Goal: Connect with others: Connect with others

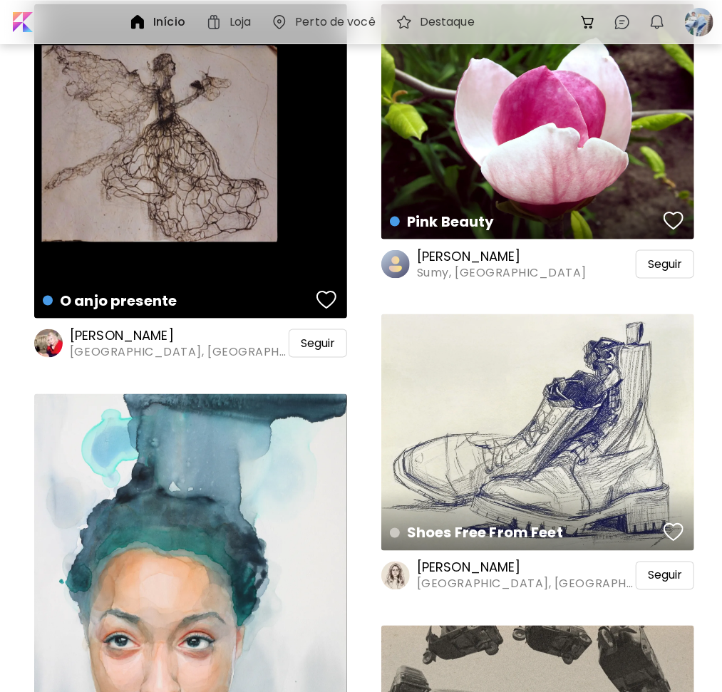
scroll to position [784, 0]
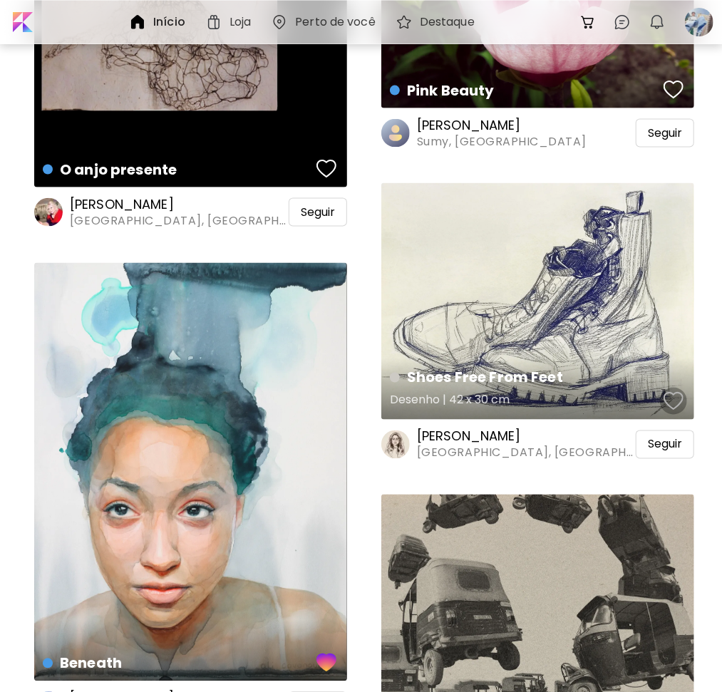
click at [671, 397] on div "button" at bounding box center [673, 400] width 20 height 21
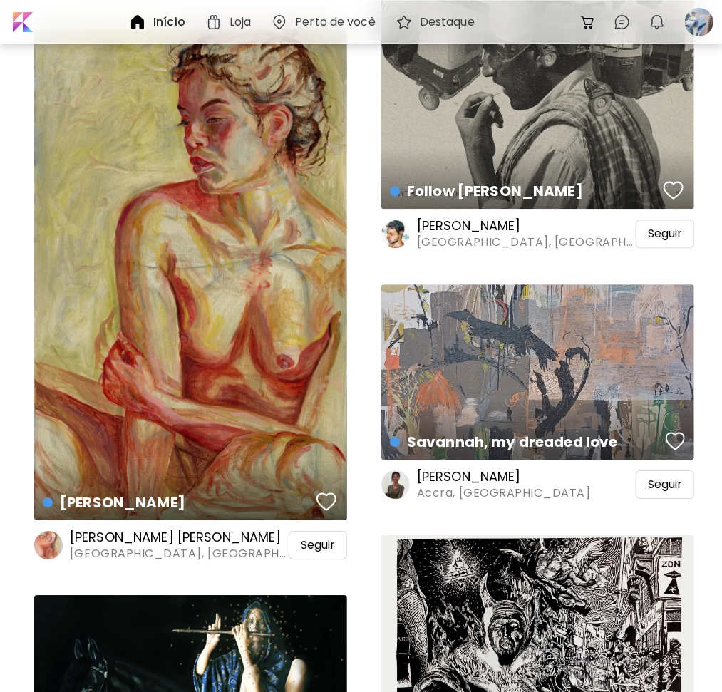
scroll to position [1567, 0]
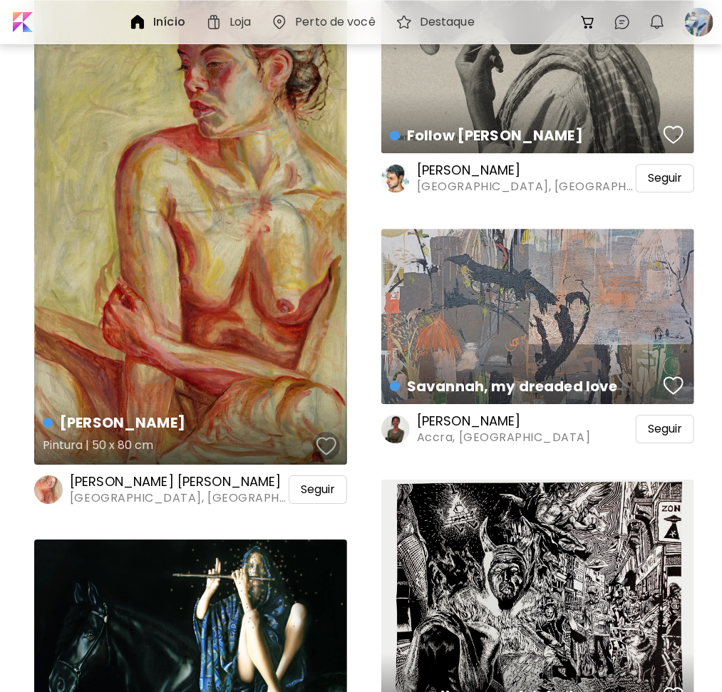
click at [324, 442] on div "button" at bounding box center [326, 445] width 20 height 21
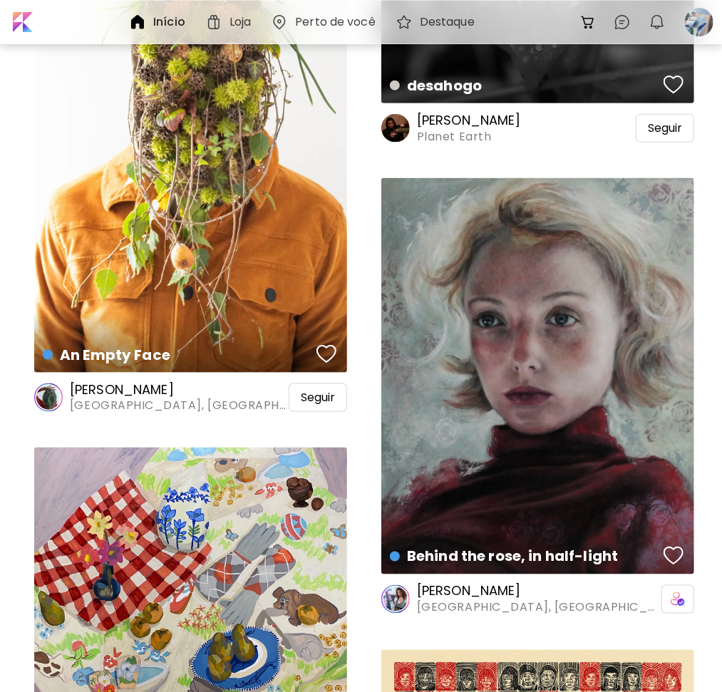
scroll to position [2849, 0]
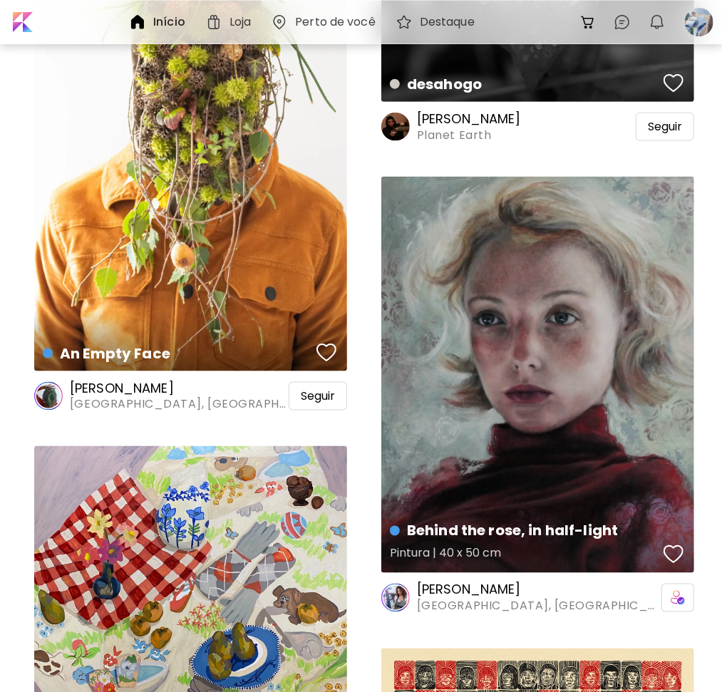
click at [669, 551] on div "button" at bounding box center [673, 554] width 20 height 21
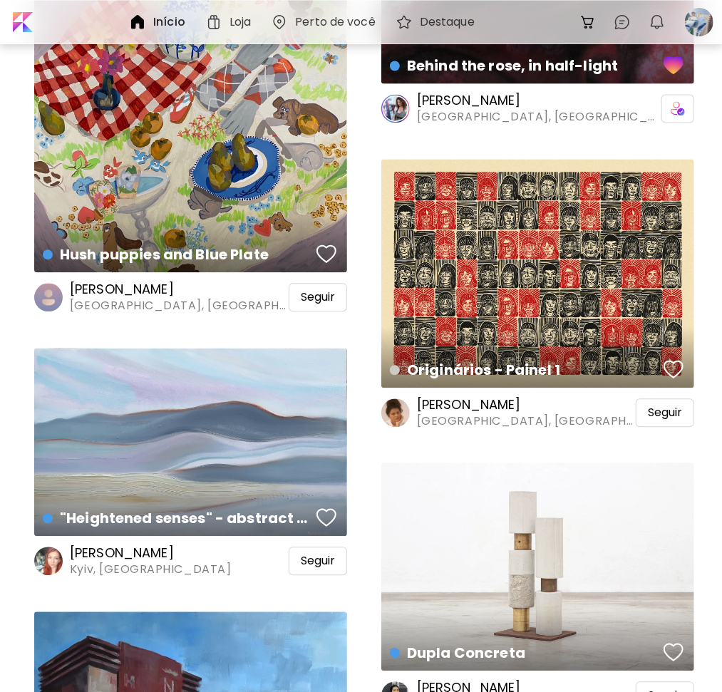
scroll to position [3419, 0]
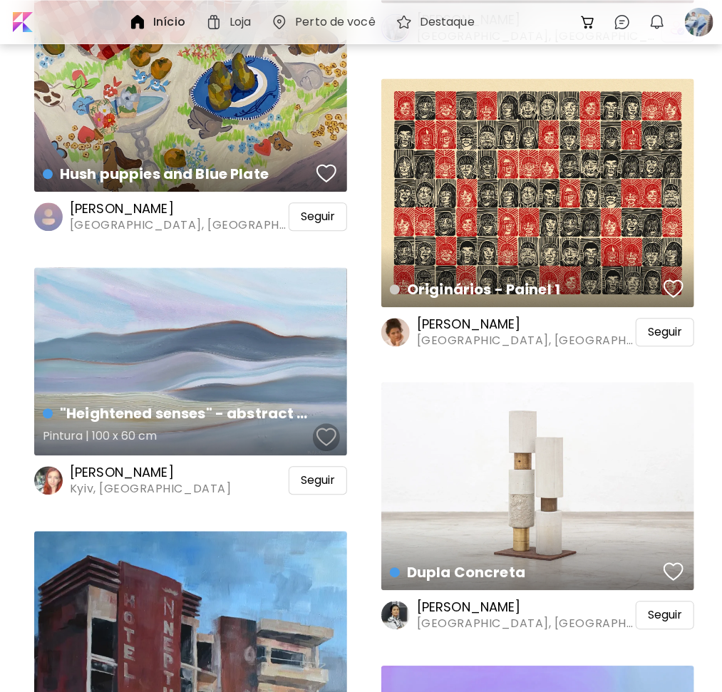
click at [331, 447] on div "button" at bounding box center [326, 436] width 20 height 21
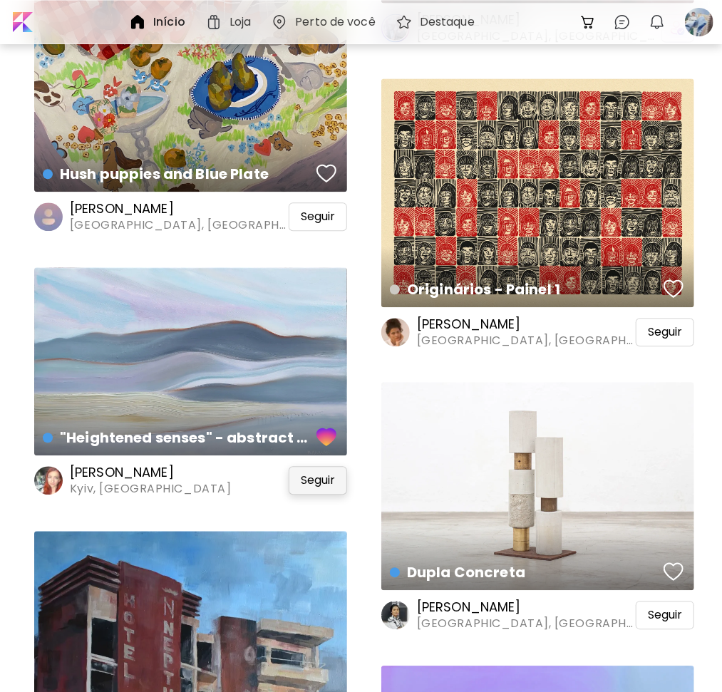
click at [328, 486] on span "Seguir" at bounding box center [318, 480] width 34 height 14
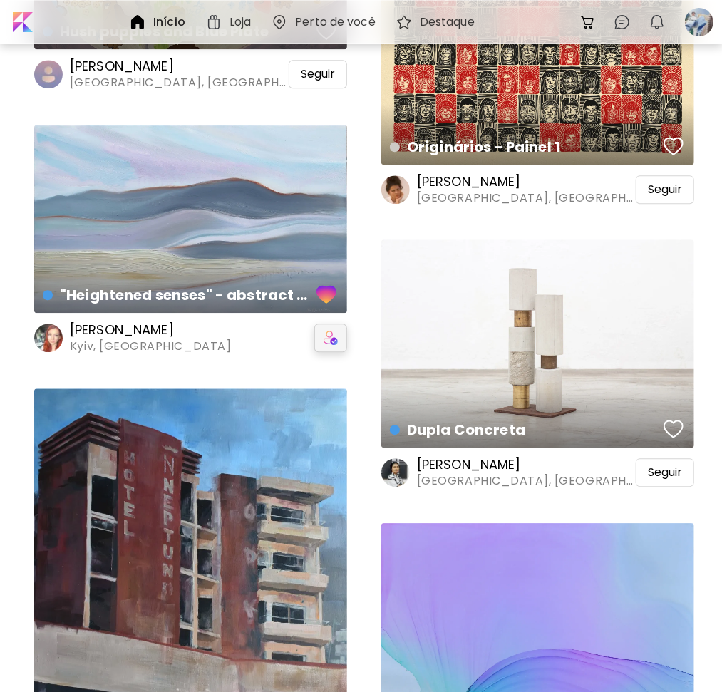
scroll to position [3847, 0]
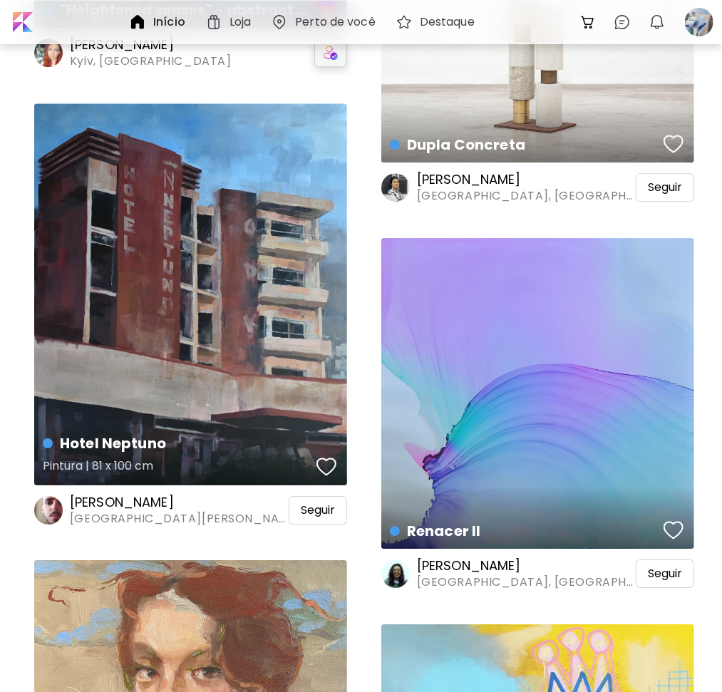
click at [328, 459] on div "button" at bounding box center [326, 466] width 20 height 21
click at [324, 514] on span "Seguir" at bounding box center [318, 510] width 34 height 14
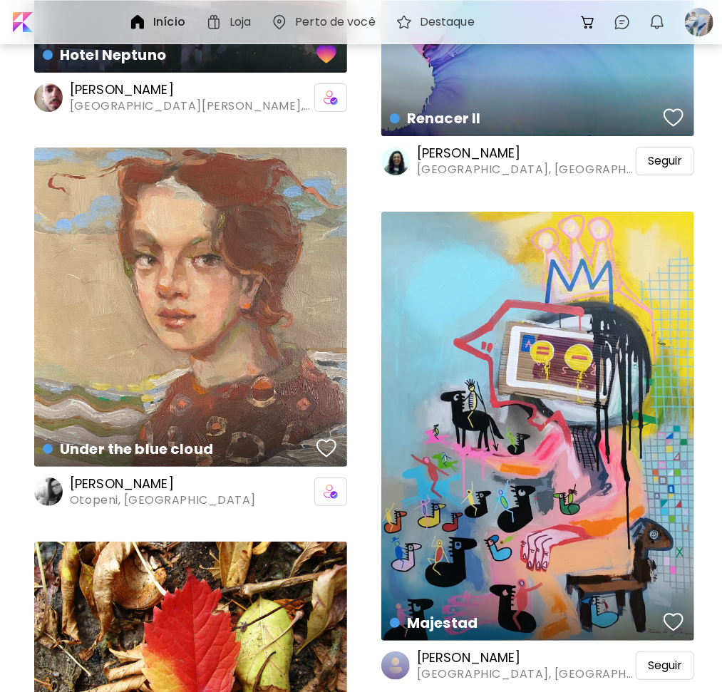
scroll to position [4345, 0]
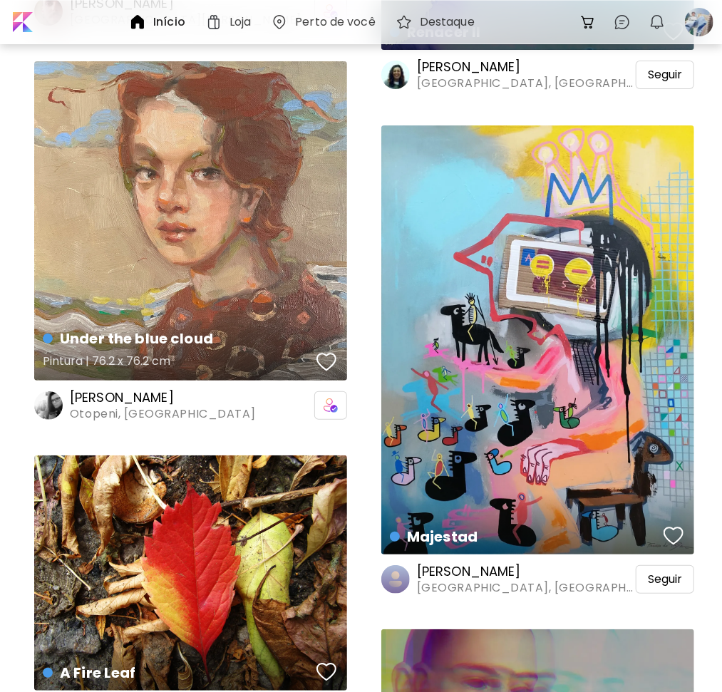
click at [327, 367] on div "button" at bounding box center [326, 361] width 20 height 21
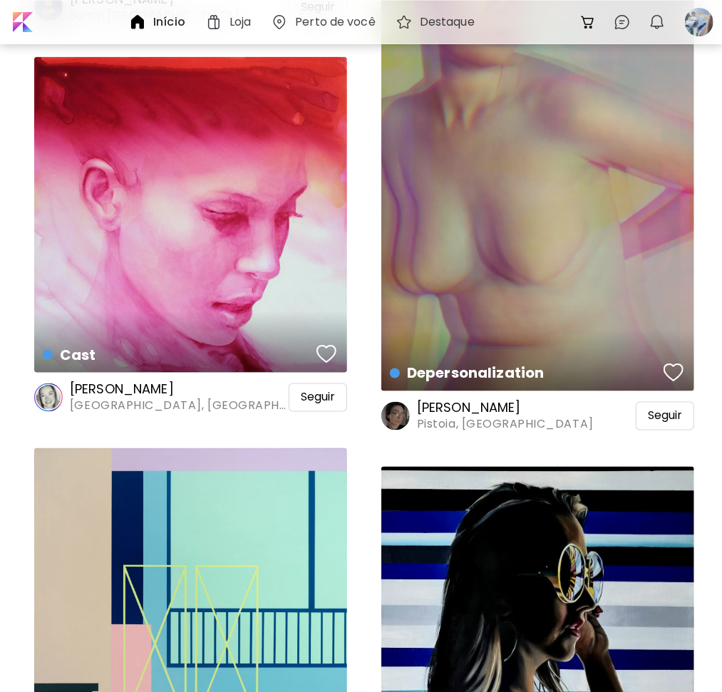
scroll to position [5058, 0]
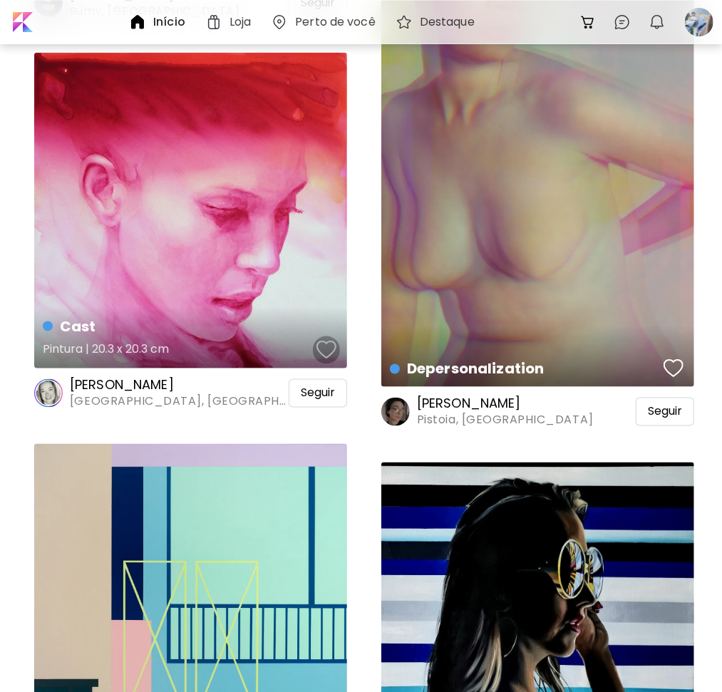
click at [327, 351] on div "button" at bounding box center [326, 349] width 20 height 21
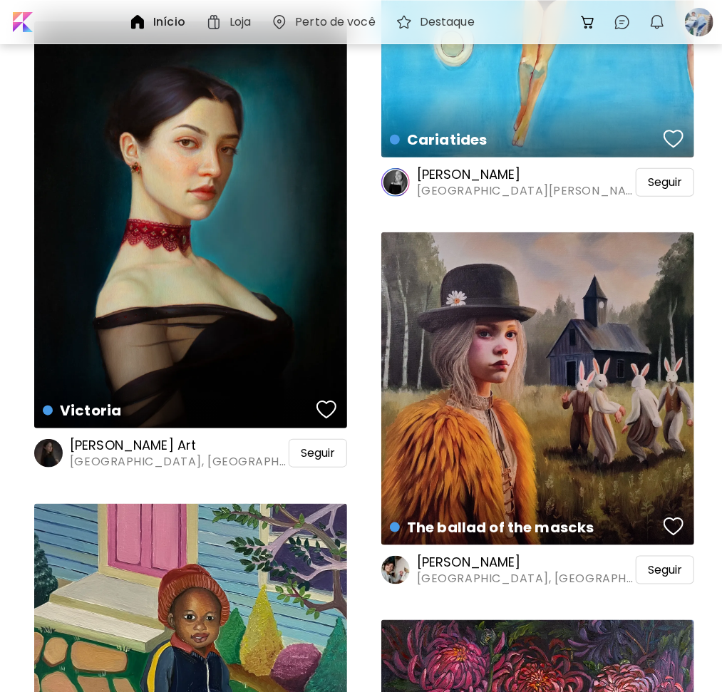
scroll to position [6839, 0]
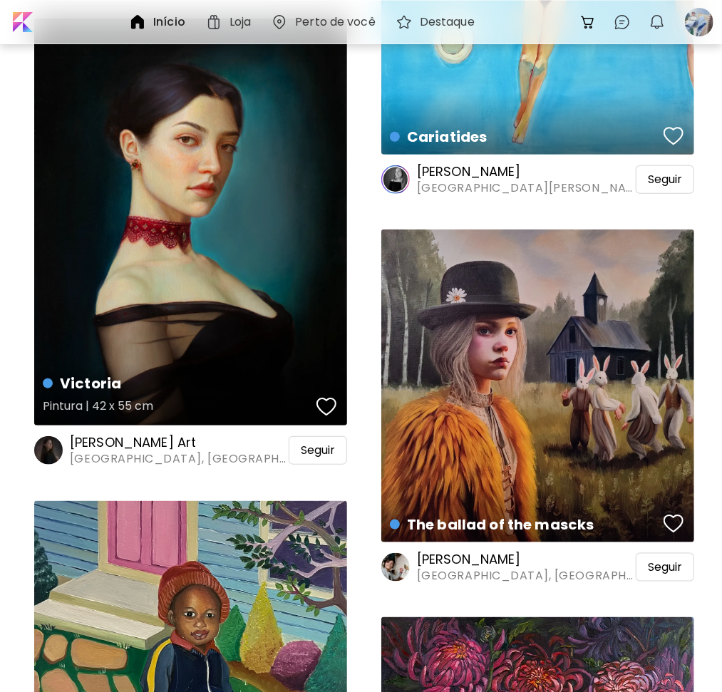
click at [327, 407] on div "button" at bounding box center [326, 406] width 20 height 21
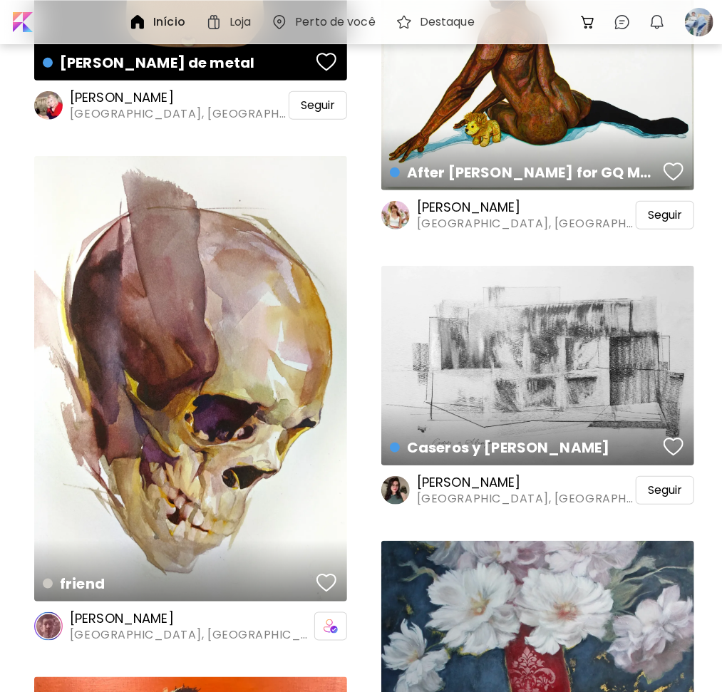
scroll to position [11113, 0]
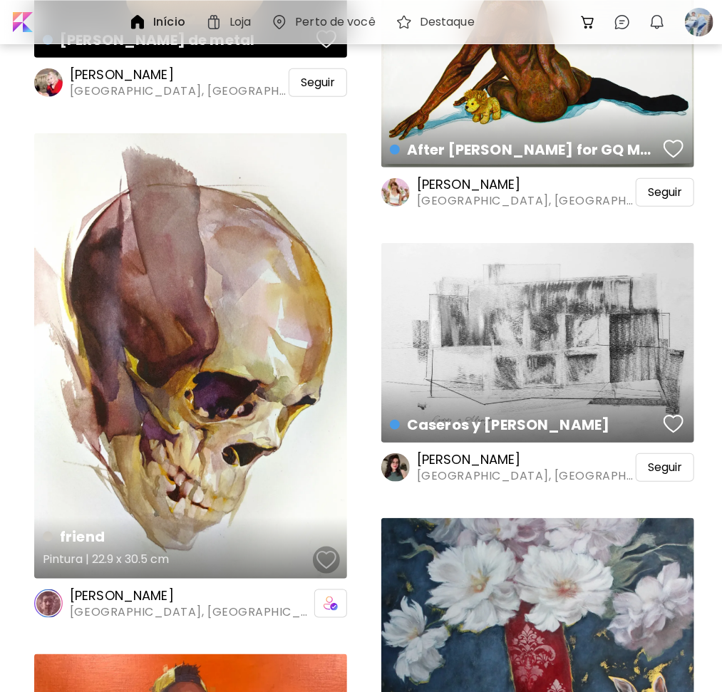
click at [330, 556] on div "button" at bounding box center [326, 559] width 20 height 21
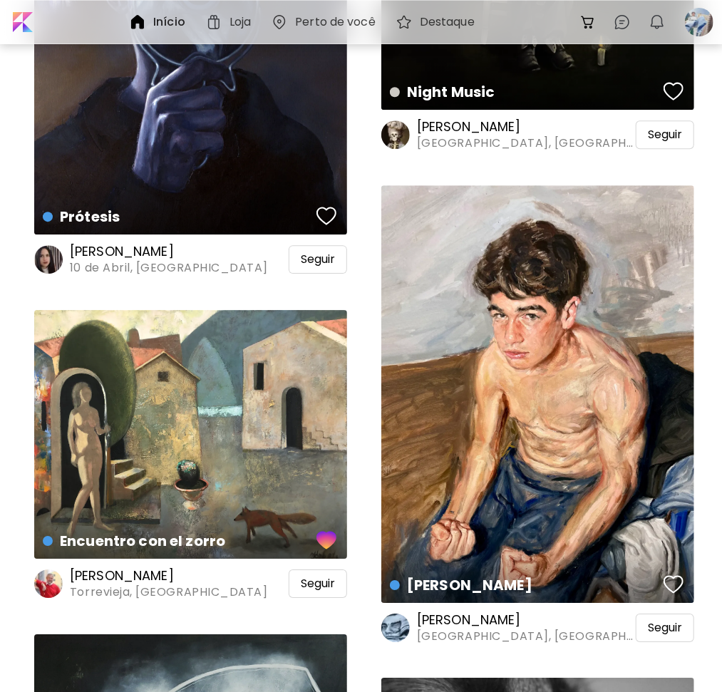
scroll to position [12680, 0]
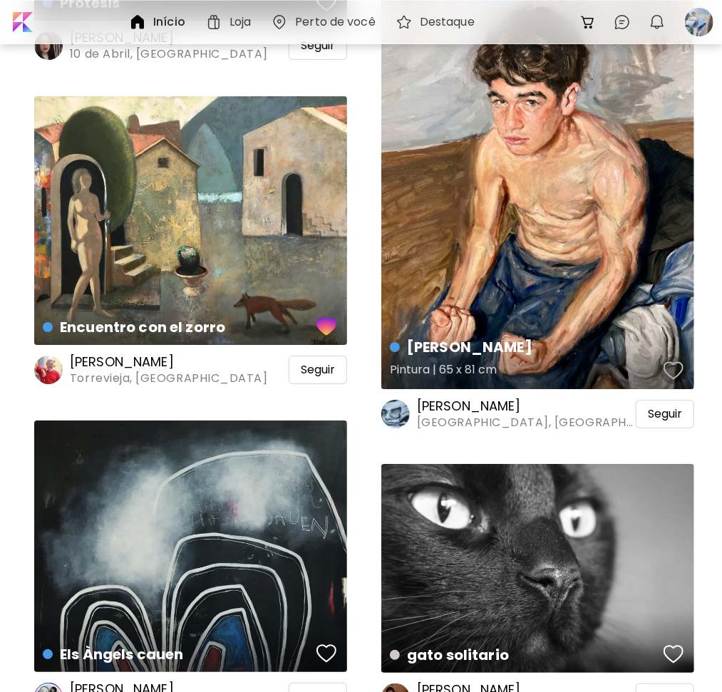
click at [667, 373] on div "button" at bounding box center [673, 370] width 20 height 21
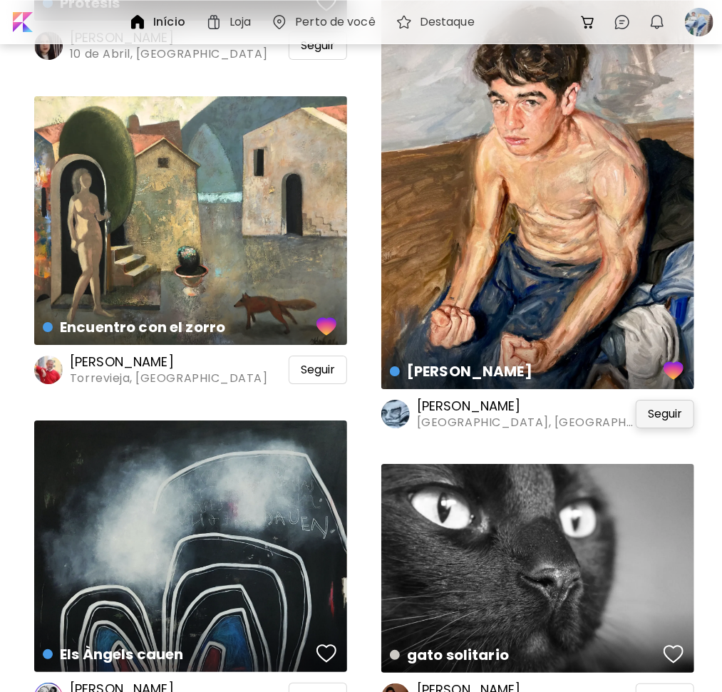
click at [649, 418] on span "Seguir" at bounding box center [665, 414] width 34 height 14
click at [336, 380] on div "Seguir" at bounding box center [318, 369] width 58 height 28
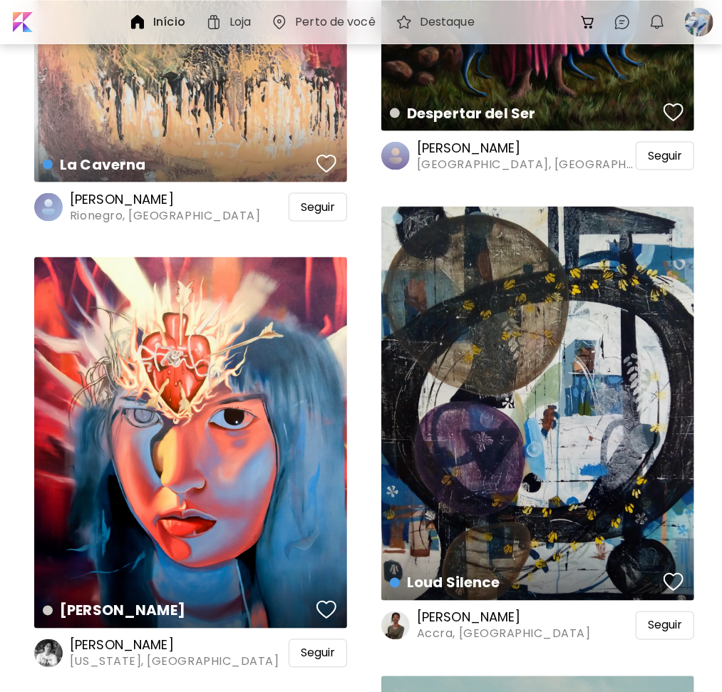
scroll to position [13820, 0]
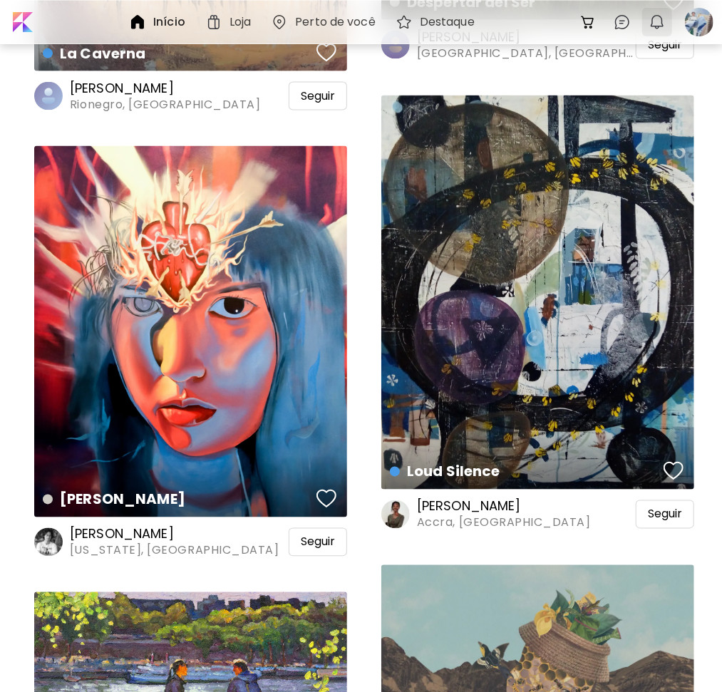
click at [654, 33] on button "0" at bounding box center [657, 22] width 24 height 24
